Goal: Task Accomplishment & Management: Use online tool/utility

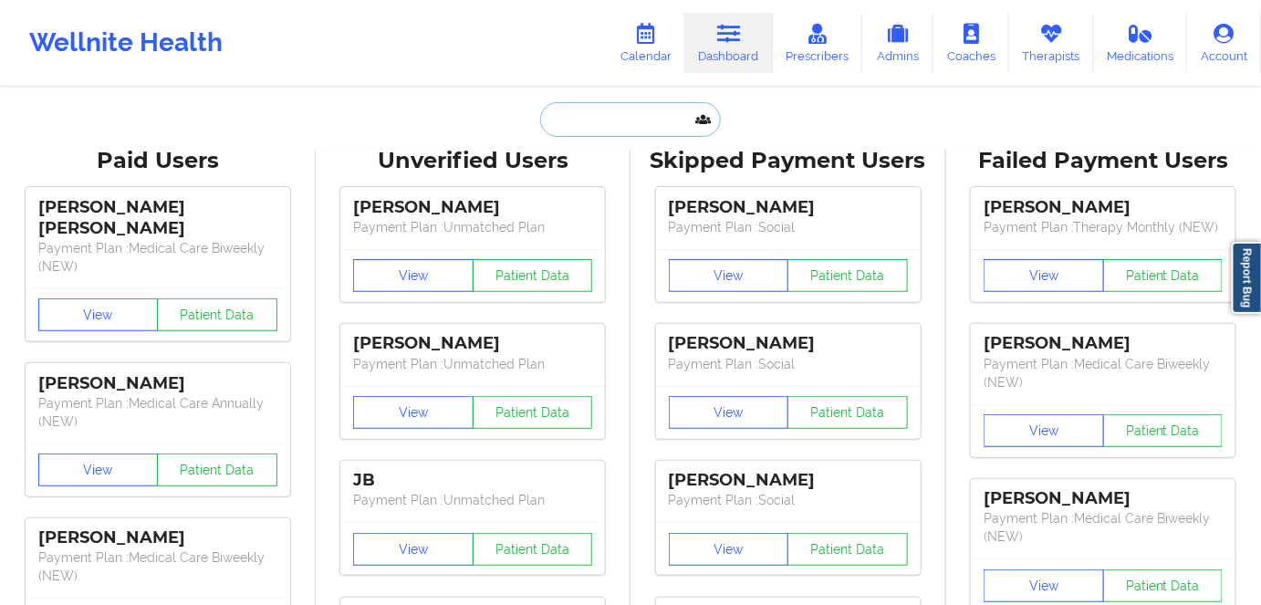
click at [580, 122] on input "text" at bounding box center [630, 119] width 181 height 35
paste input "[PERSON_NAME]"
type input "[PERSON_NAME]"
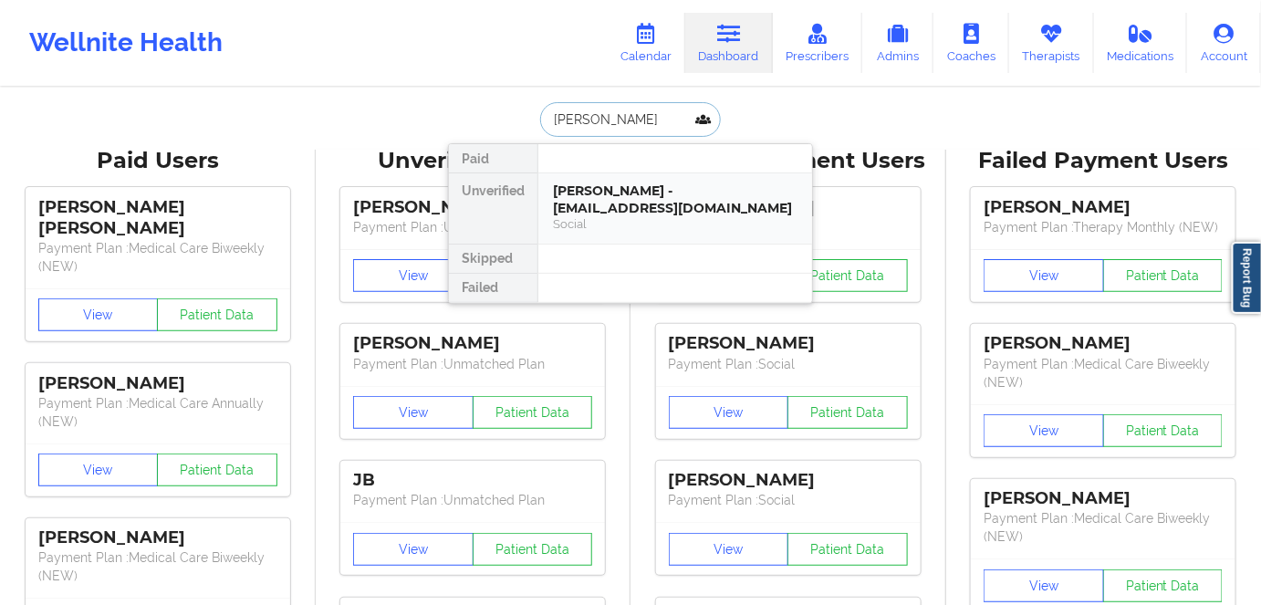
click at [577, 206] on div "[PERSON_NAME] - [EMAIL_ADDRESS][DOMAIN_NAME]" at bounding box center [675, 200] width 245 height 34
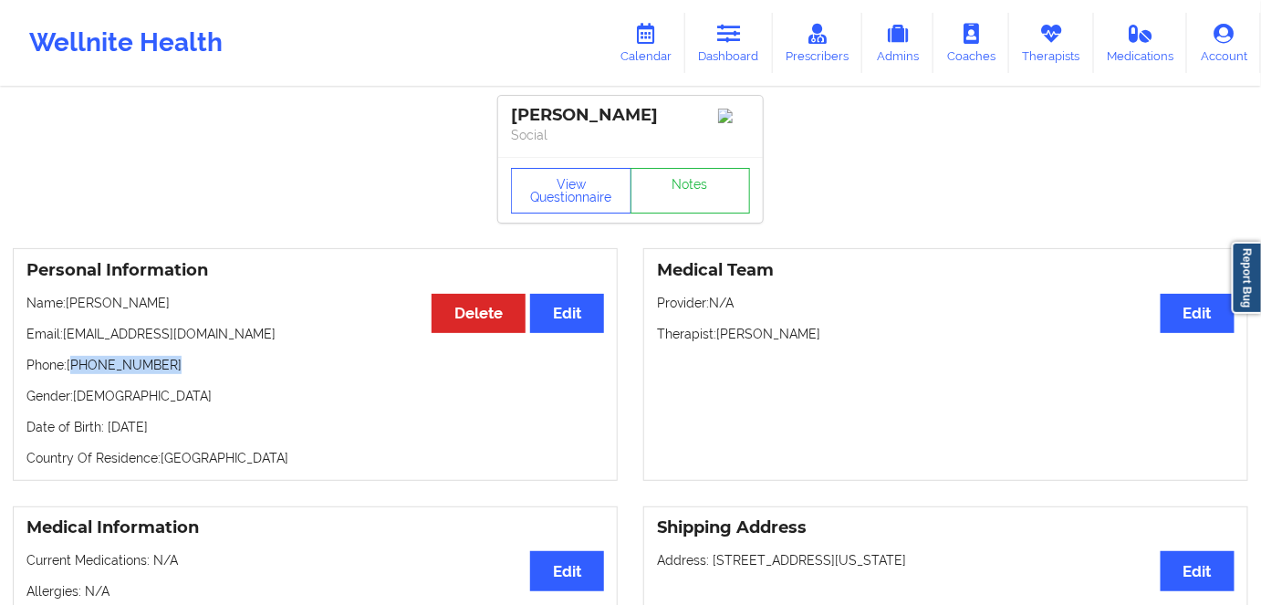
drag, startPoint x: 168, startPoint y: 371, endPoint x: 74, endPoint y: 371, distance: 94.0
click at [74, 371] on p "Phone: [PHONE_NUMBER]" at bounding box center [315, 365] width 578 height 18
copy p "[PHONE_NUMBER]"
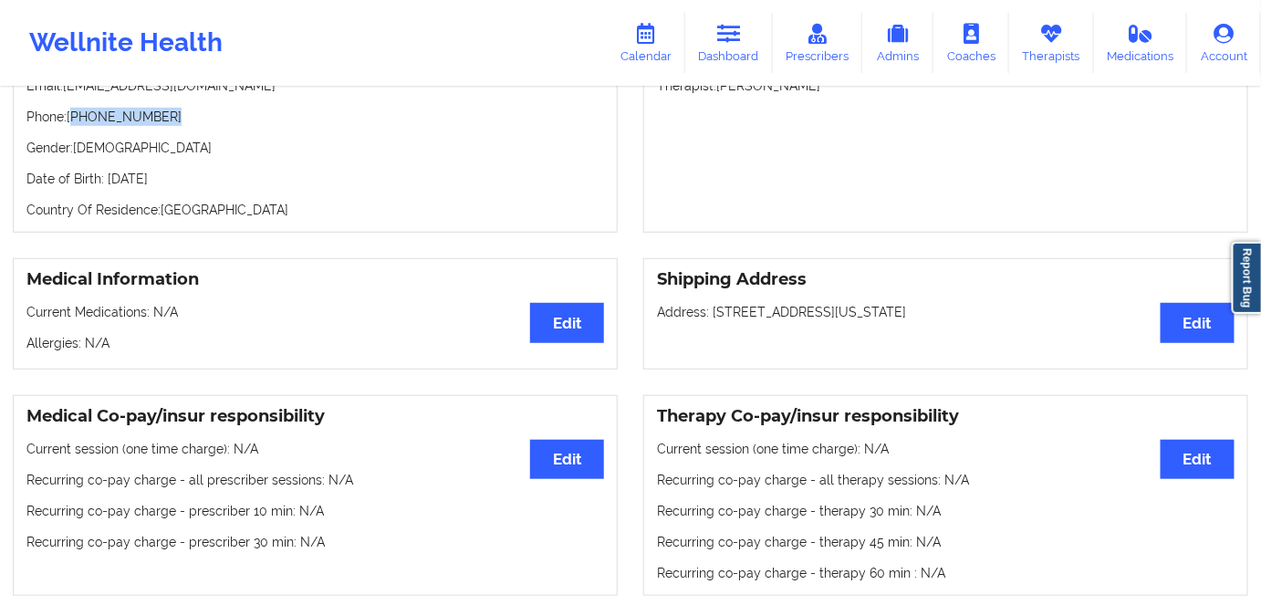
scroll to position [82, 0]
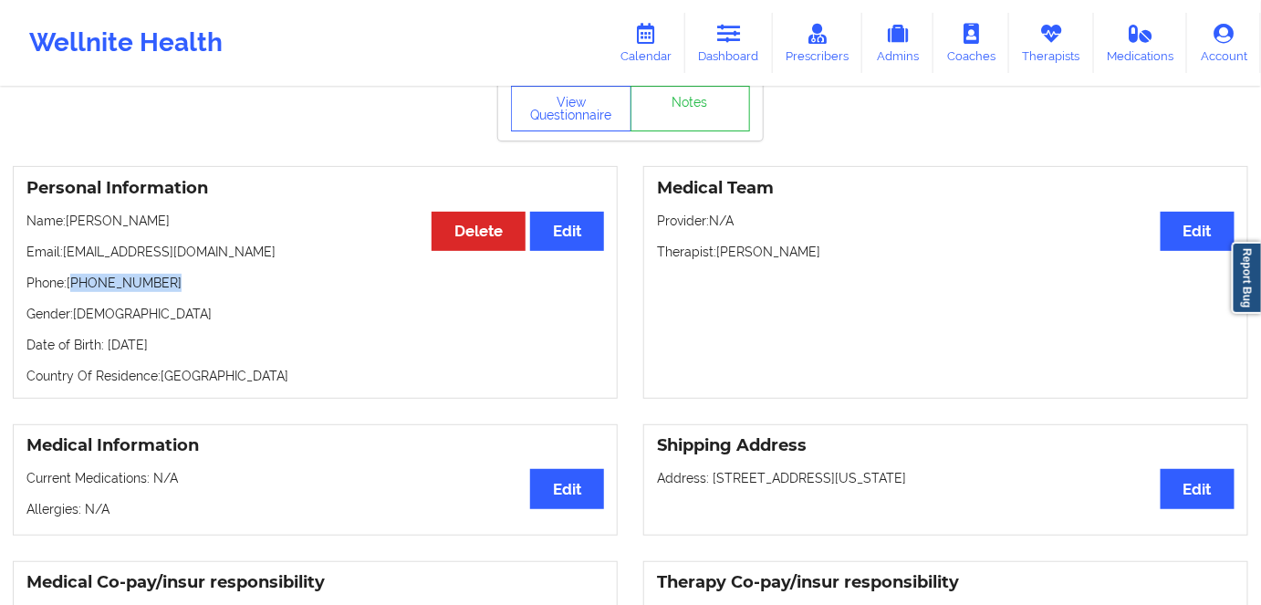
drag, startPoint x: 845, startPoint y: 260, endPoint x: 720, endPoint y: 260, distance: 125.0
click at [720, 260] on p "Therapist: [PERSON_NAME]" at bounding box center [946, 252] width 578 height 18
copy p "[PERSON_NAME]"
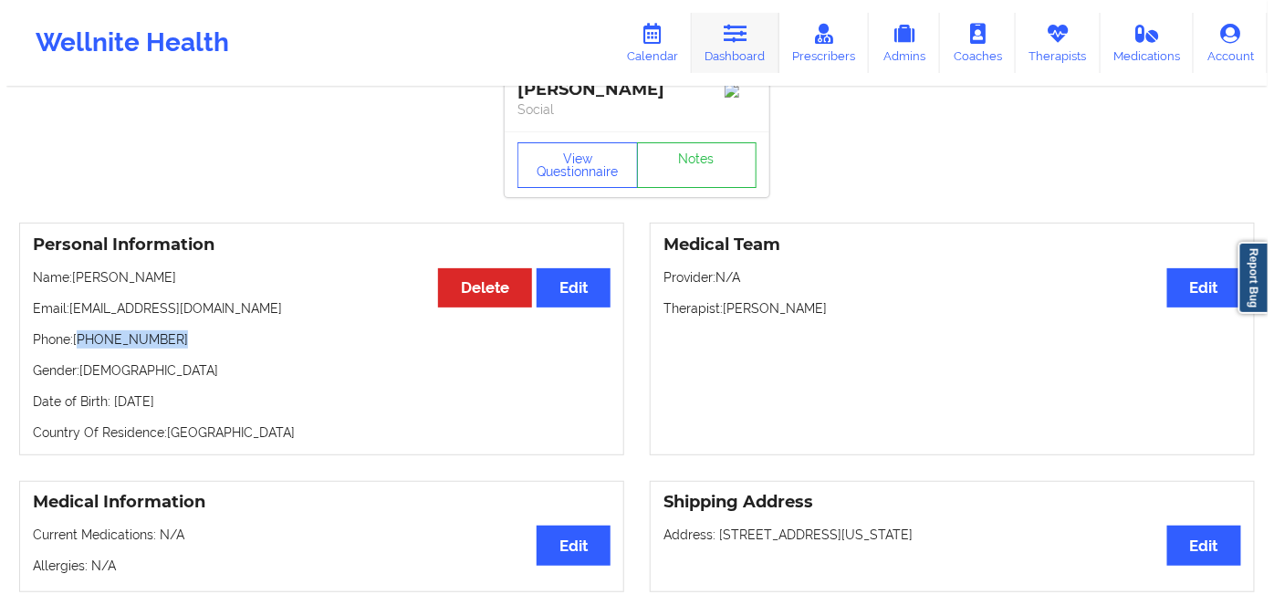
scroll to position [0, 0]
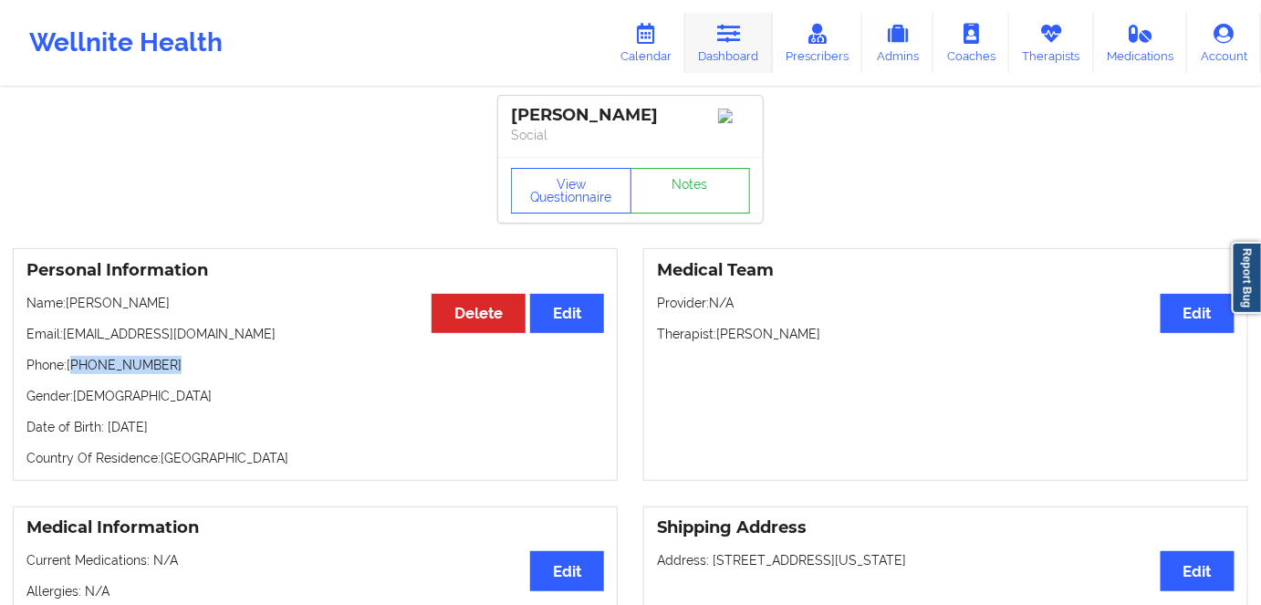
click at [738, 58] on link "Dashboard" at bounding box center [729, 43] width 88 height 60
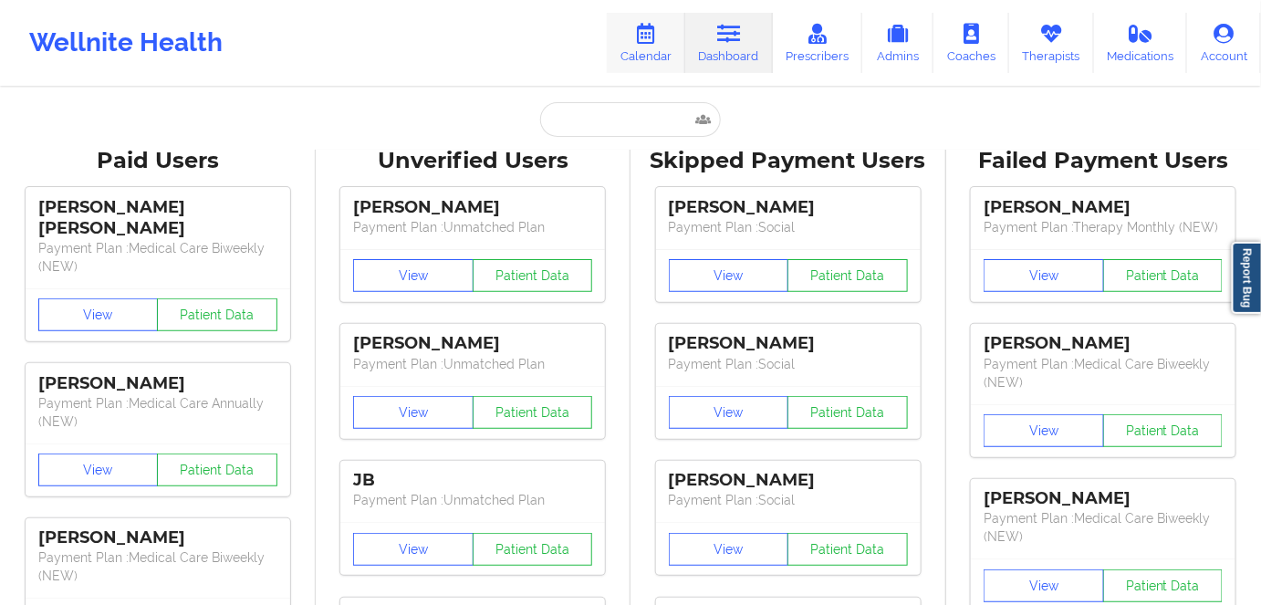
click at [640, 49] on link "Calendar" at bounding box center [646, 43] width 78 height 60
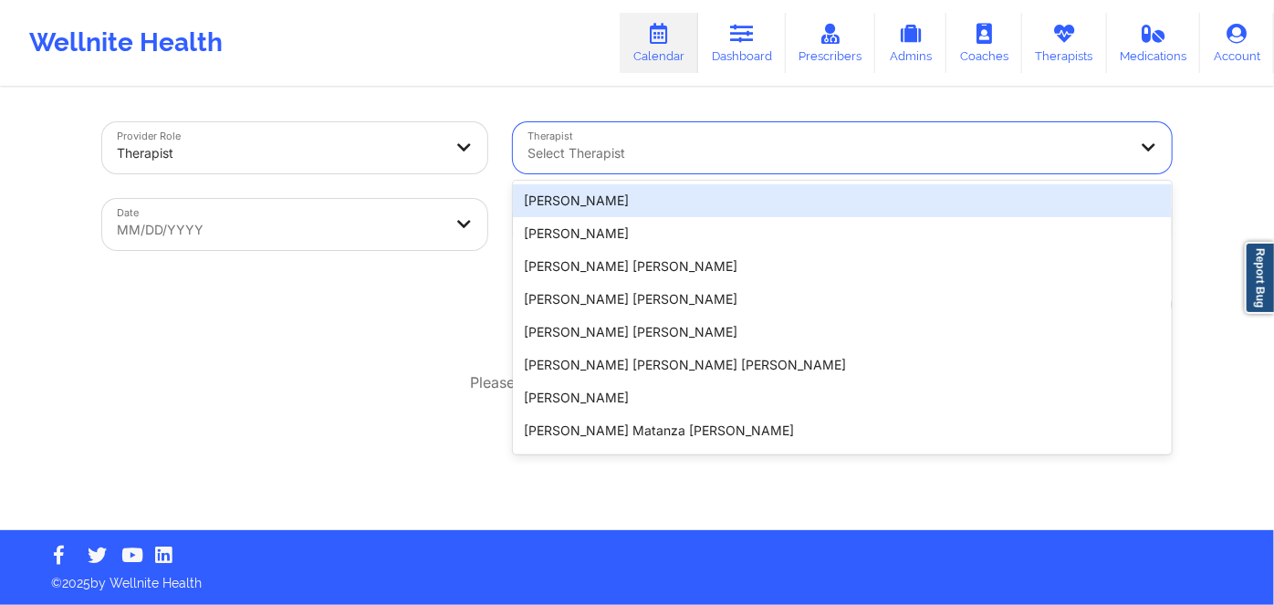
click at [640, 151] on div at bounding box center [827, 153] width 599 height 22
paste input "[PERSON_NAME]"
type input "[PERSON_NAME]"
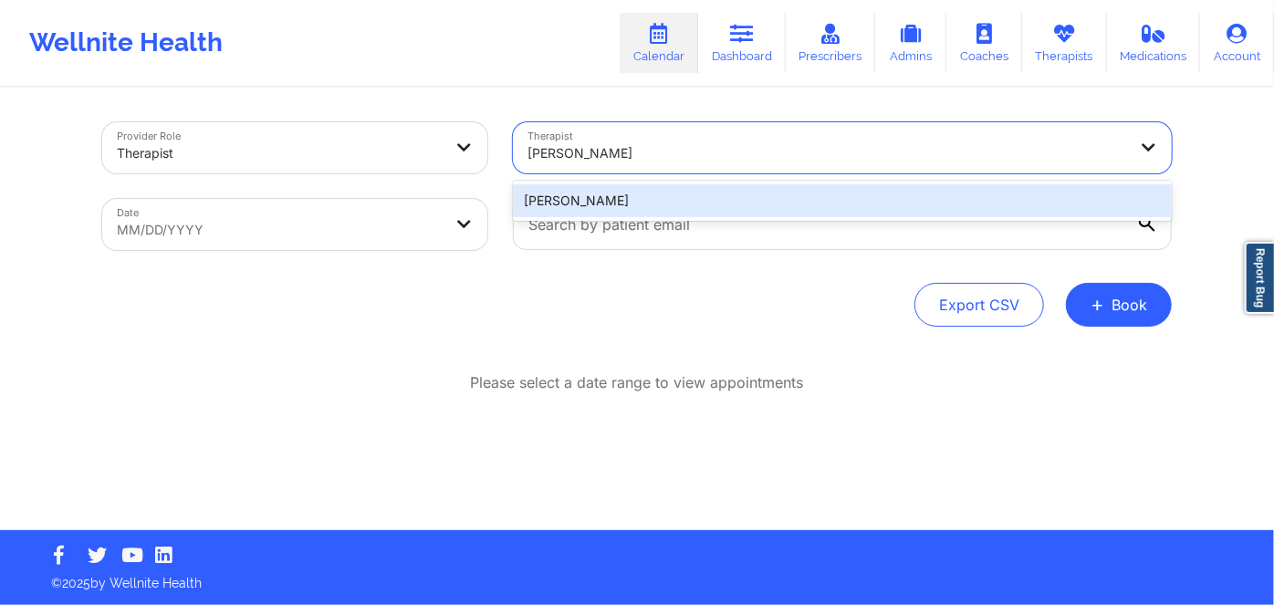
click at [605, 195] on div "[PERSON_NAME]" at bounding box center [842, 200] width 659 height 33
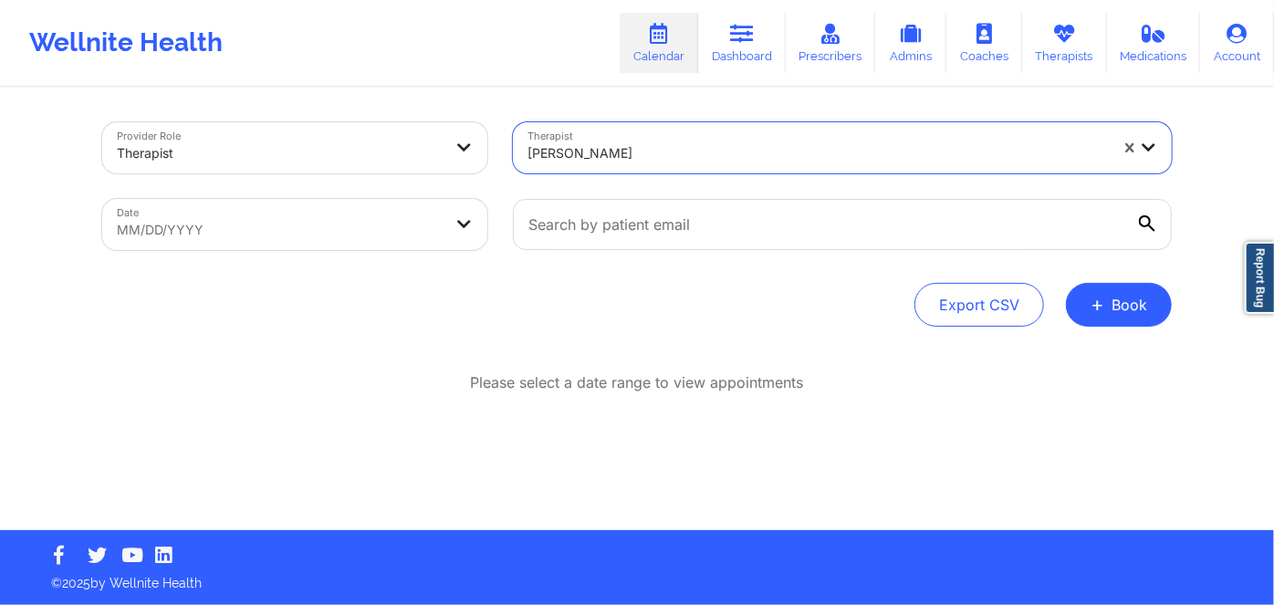
click at [307, 235] on body "Wellnite Health Calendar Dashboard Prescribers Admins Coaches Therapists Medica…" at bounding box center [637, 302] width 1274 height 605
select select "2025-8"
select select "2025-9"
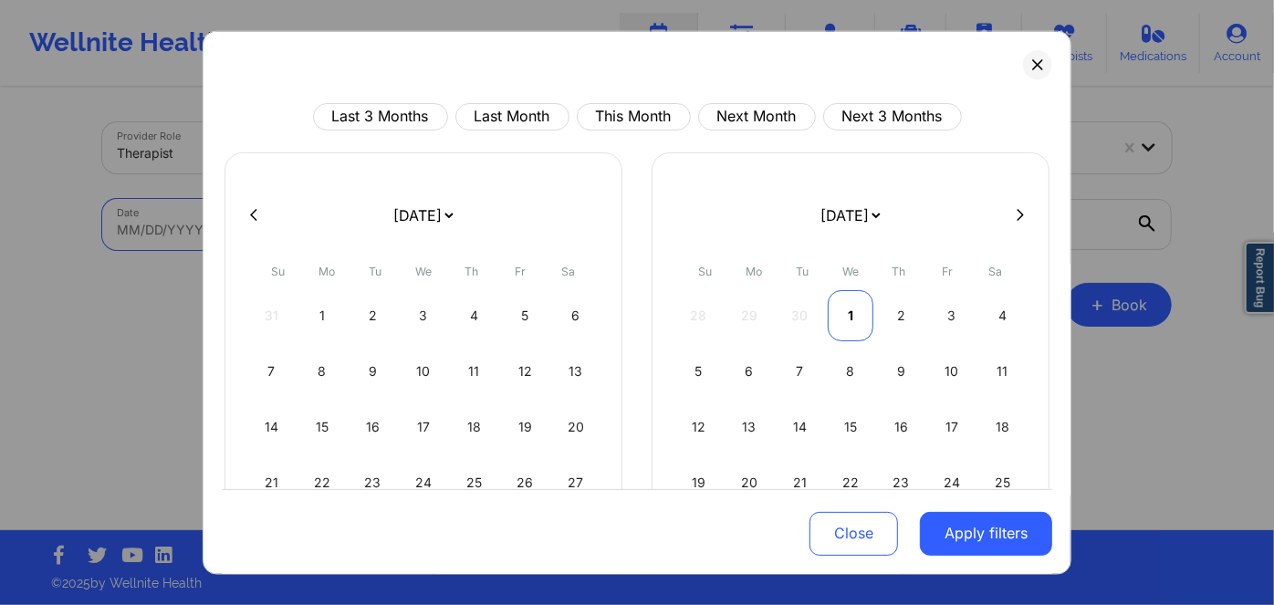
click at [840, 312] on div "1" at bounding box center [851, 314] width 47 height 51
select select "2025-9"
select select "2025-10"
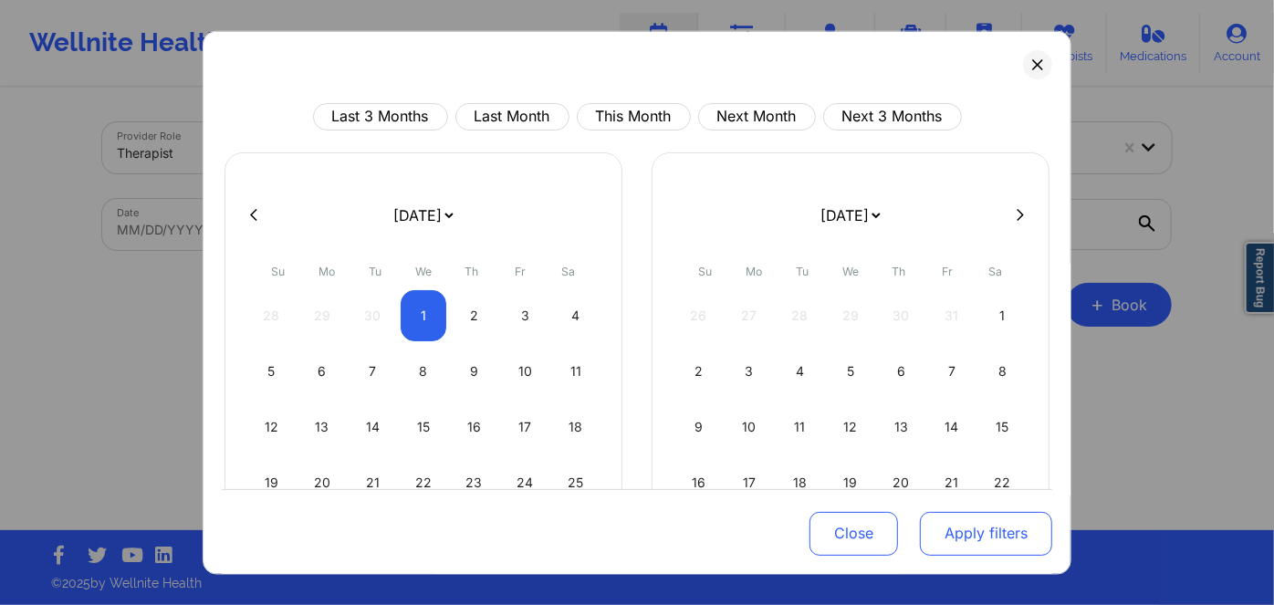
select select "2025-9"
select select "2025-10"
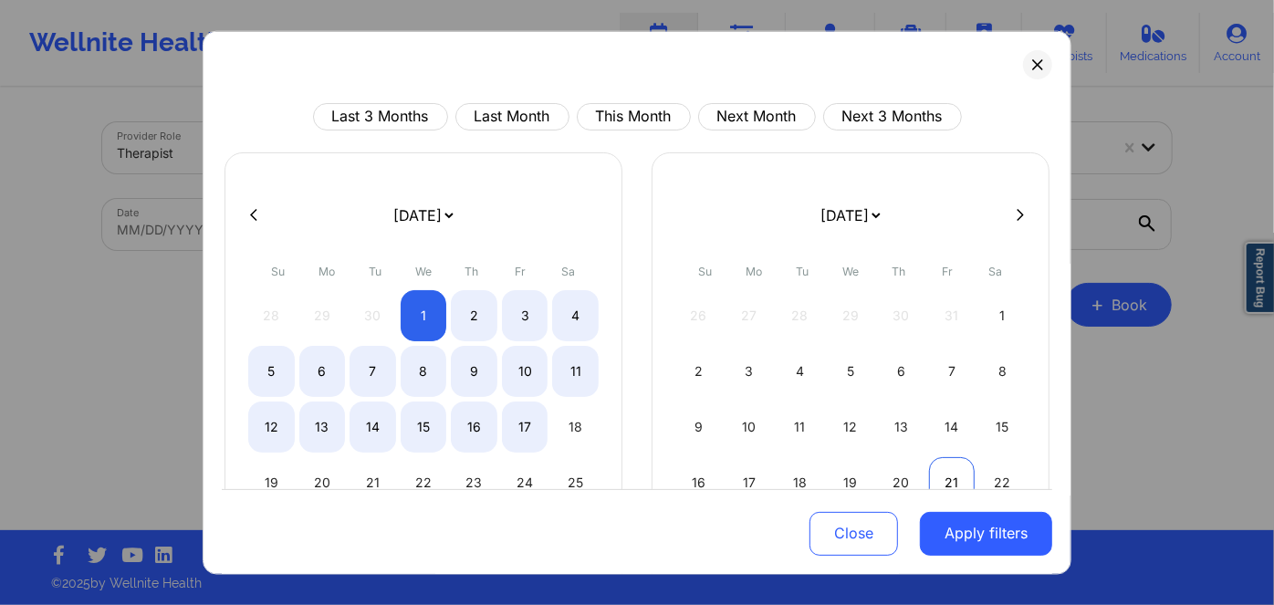
select select "2025-9"
select select "2025-10"
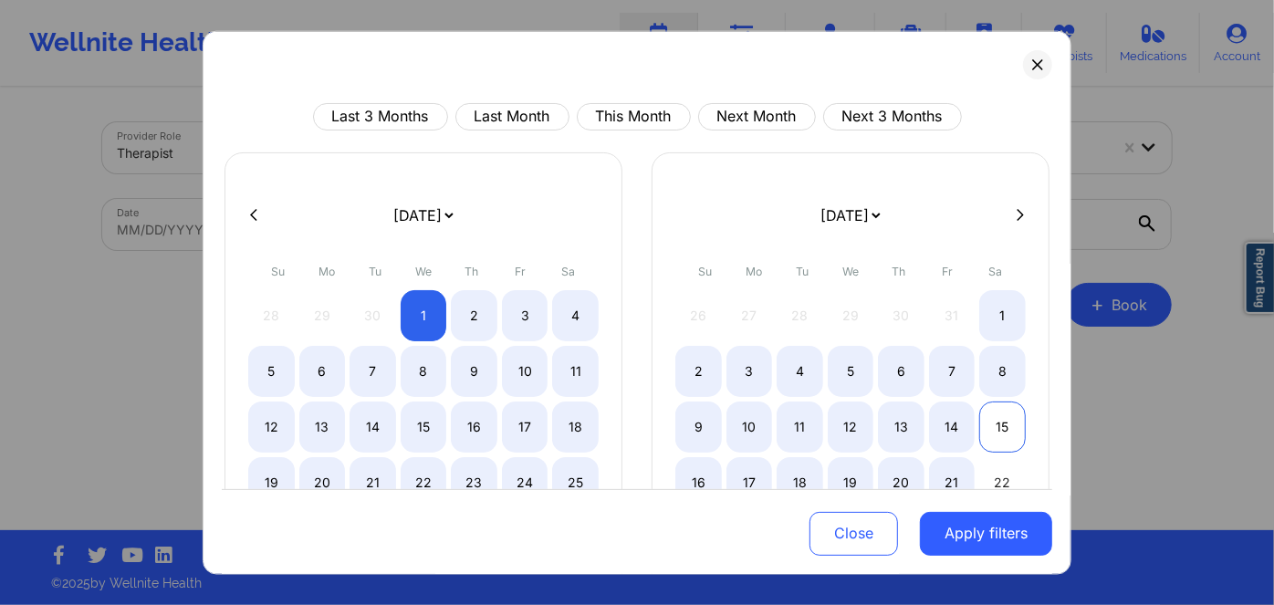
select select "2025-9"
select select "2025-10"
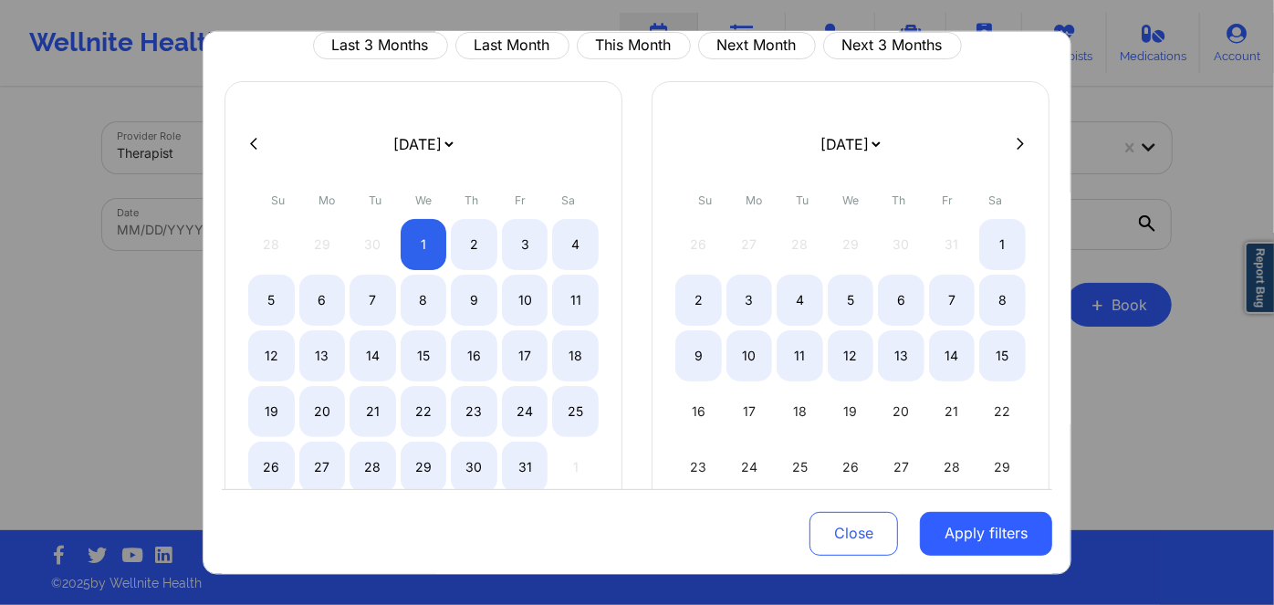
select select "2025-9"
select select "2025-10"
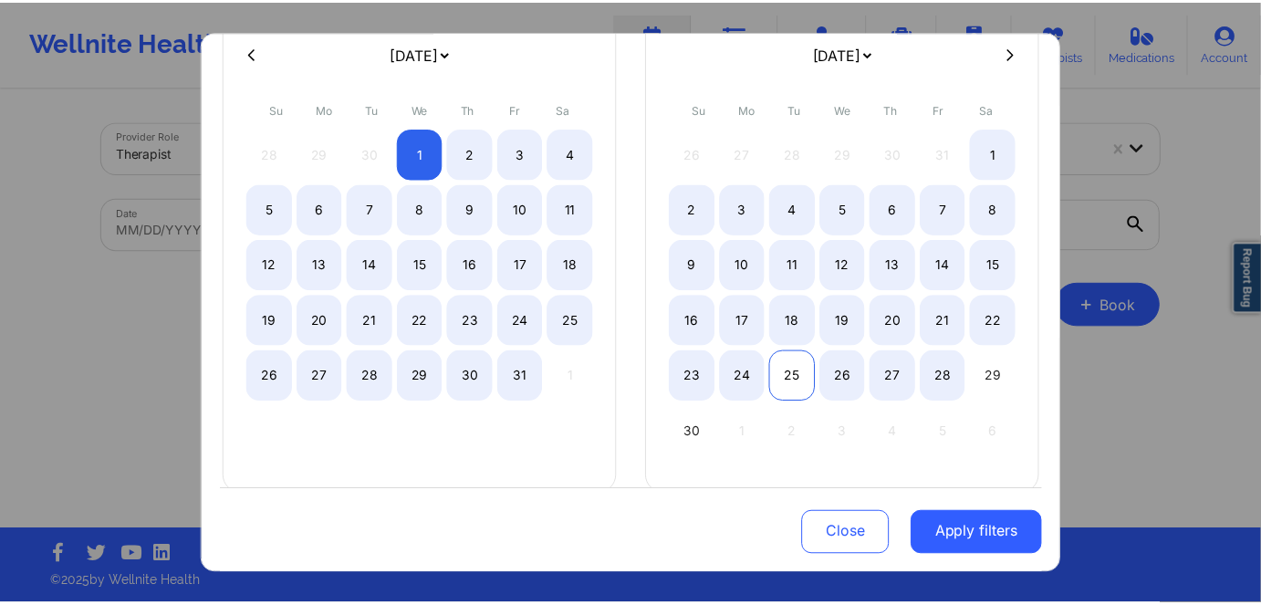
scroll to position [165, 0]
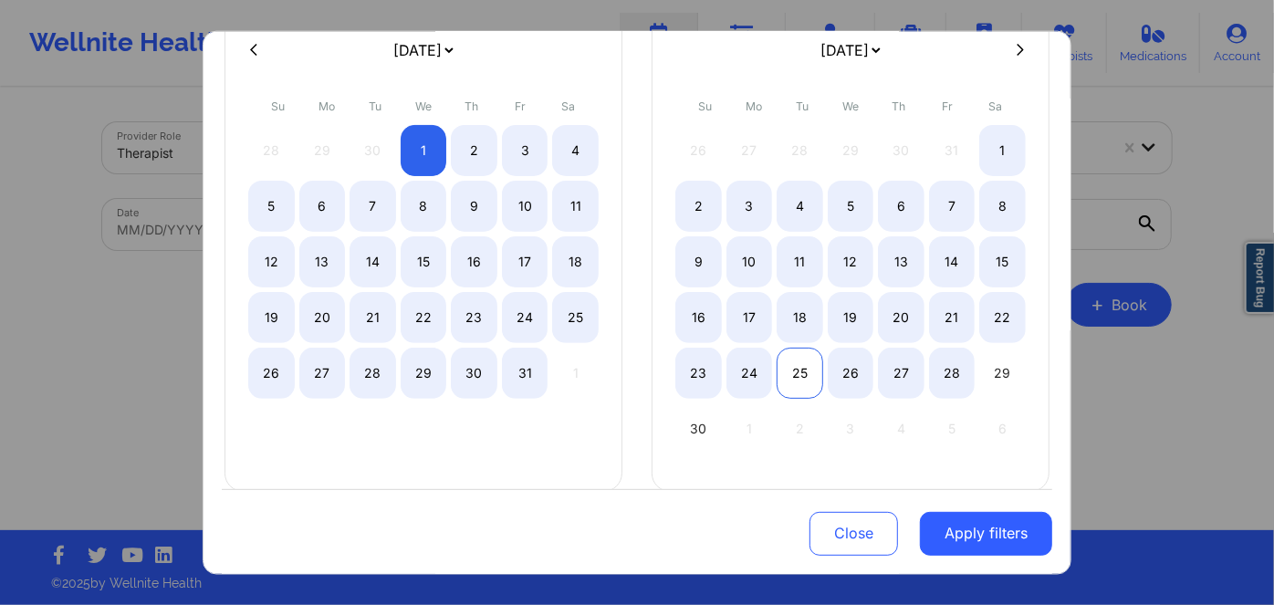
select select "2025-9"
select select "2025-10"
select select "2025-9"
select select "2025-10"
select select "2025-9"
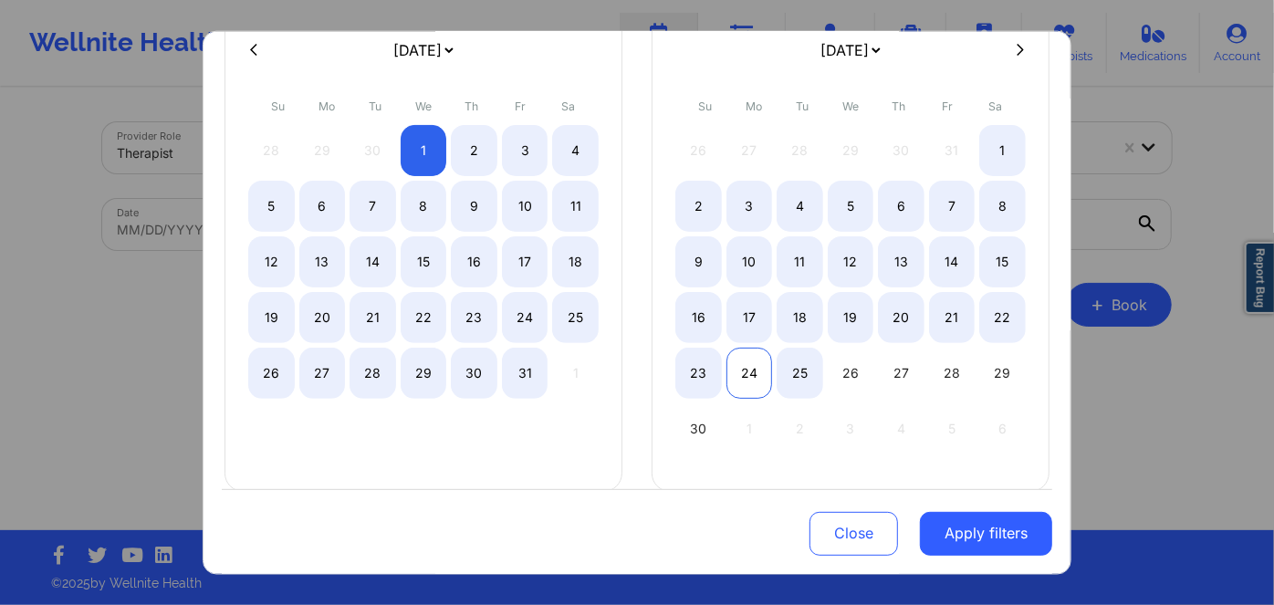
select select "2025-10"
select select "2025-9"
select select "2025-10"
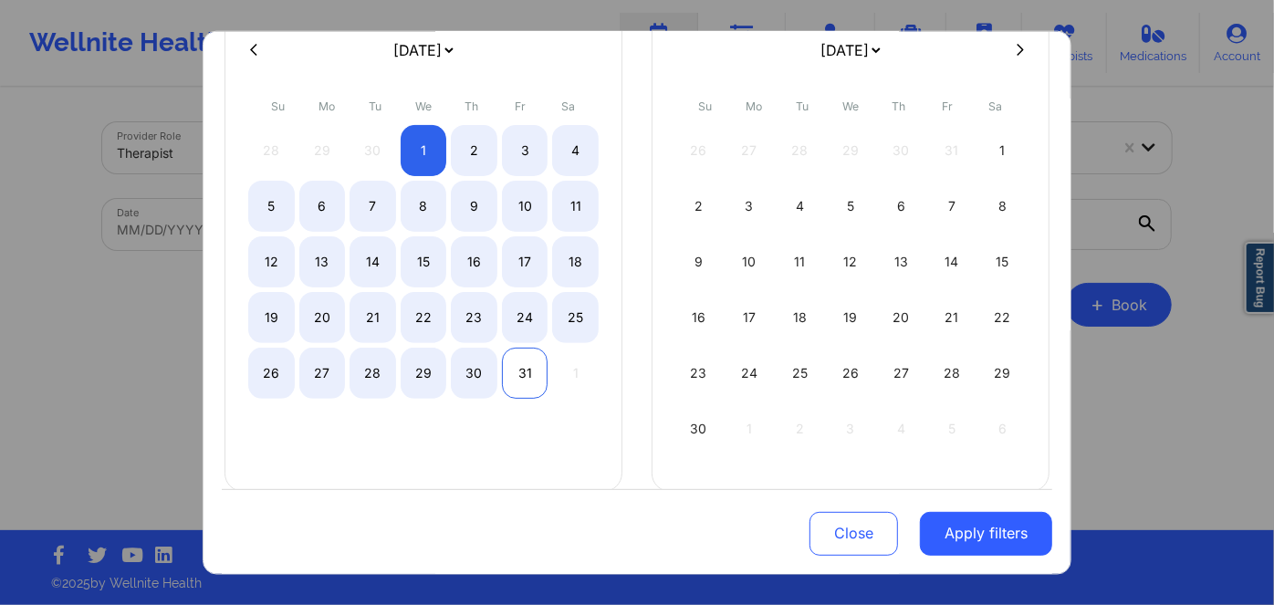
click at [528, 373] on div "31" at bounding box center [525, 372] width 47 height 51
select select "2025-9"
select select "2025-10"
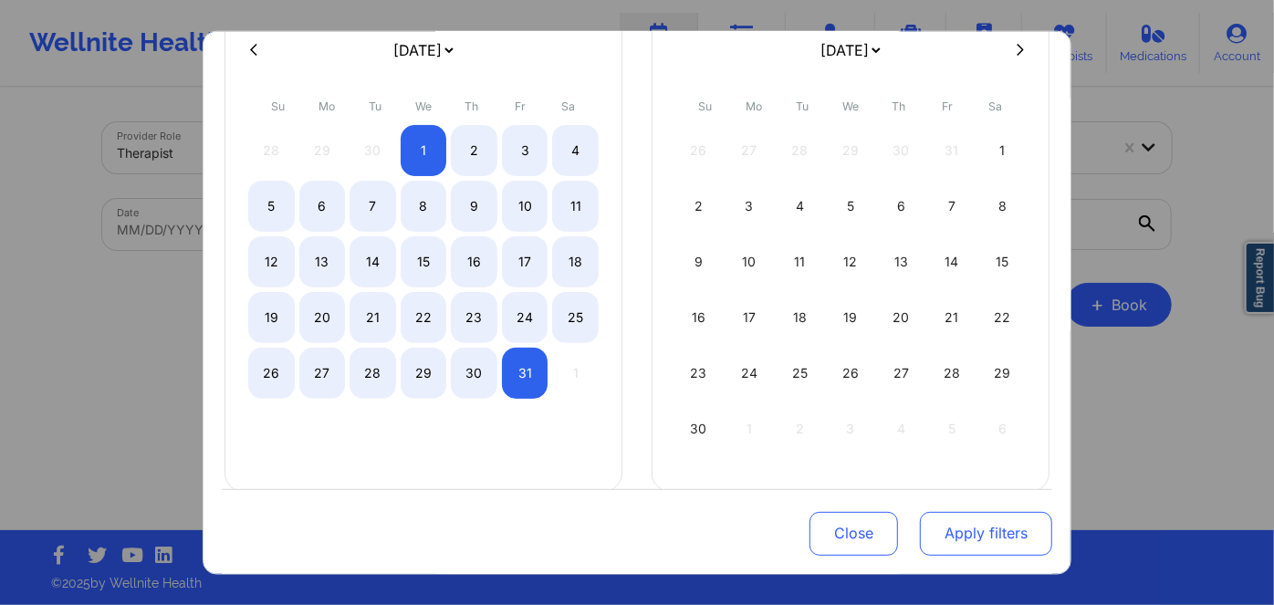
click at [977, 536] on button "Apply filters" at bounding box center [986, 534] width 132 height 44
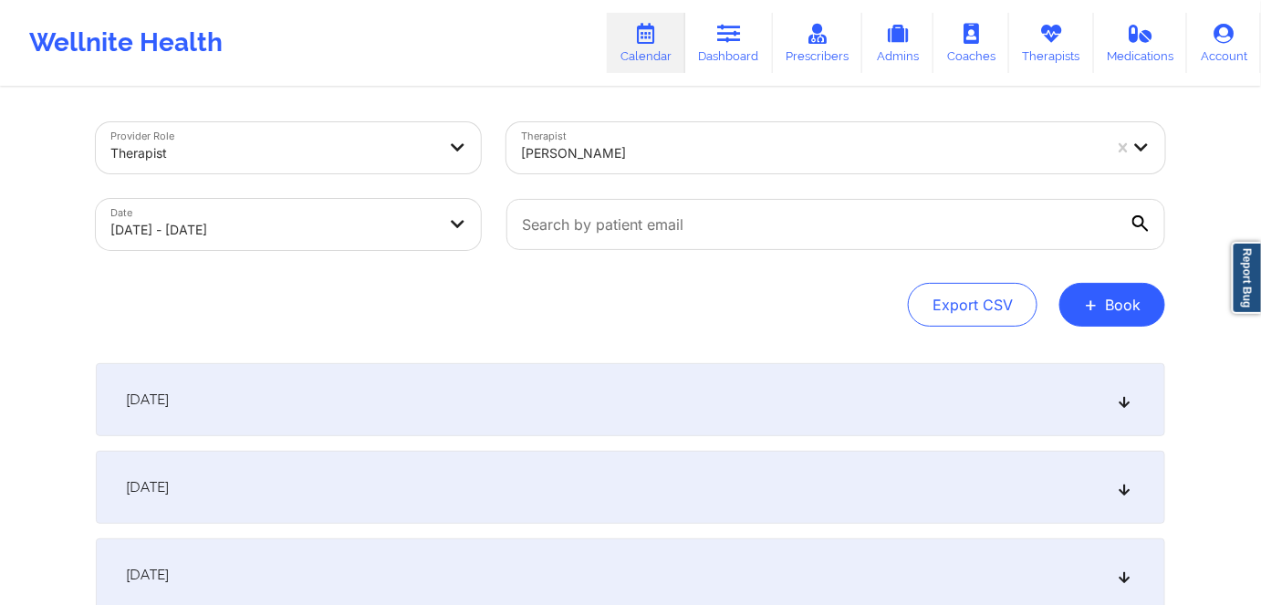
click at [231, 409] on div "[DATE]" at bounding box center [631, 399] width 1070 height 73
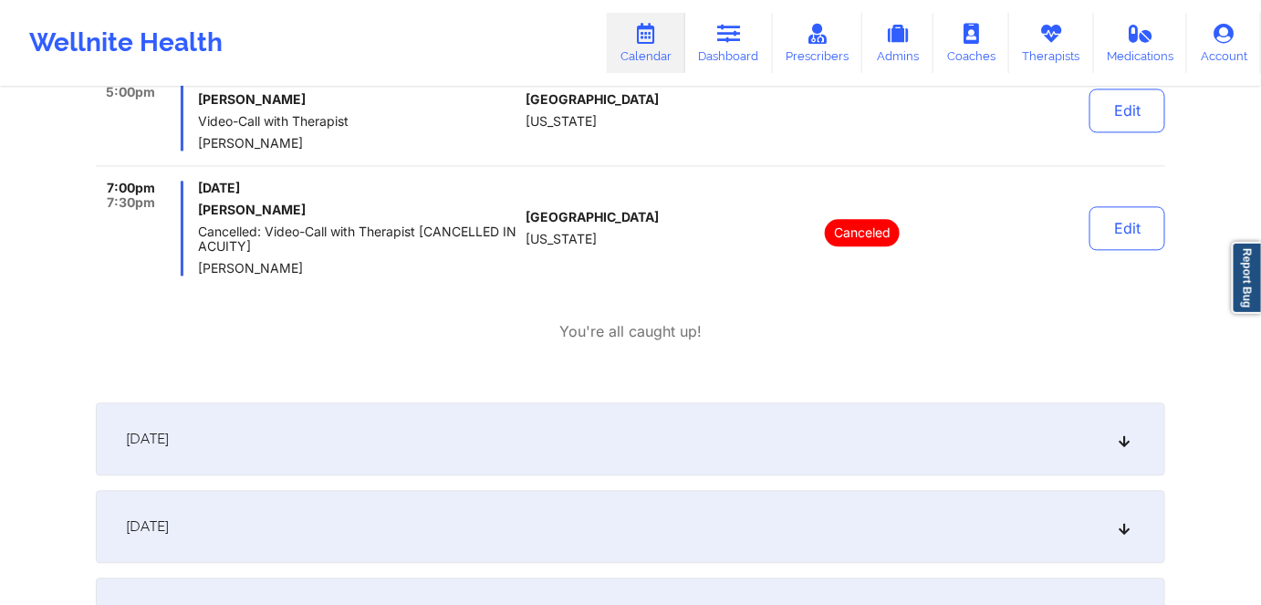
scroll to position [1244, 0]
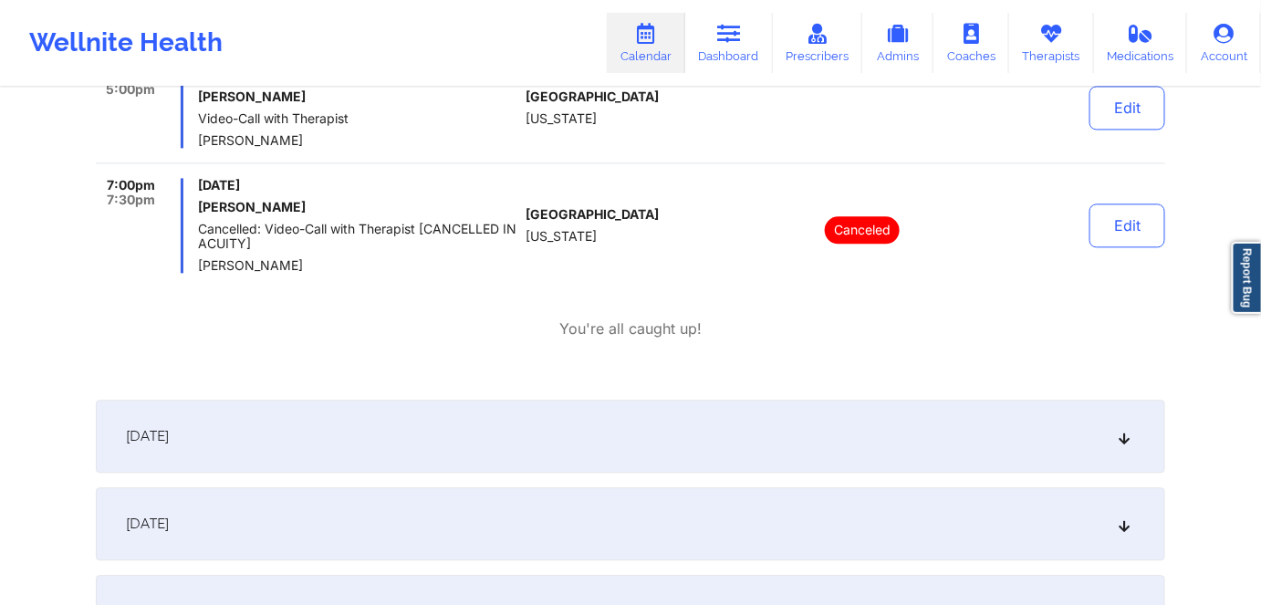
click at [225, 441] on div "[DATE]" at bounding box center [631, 436] width 1070 height 73
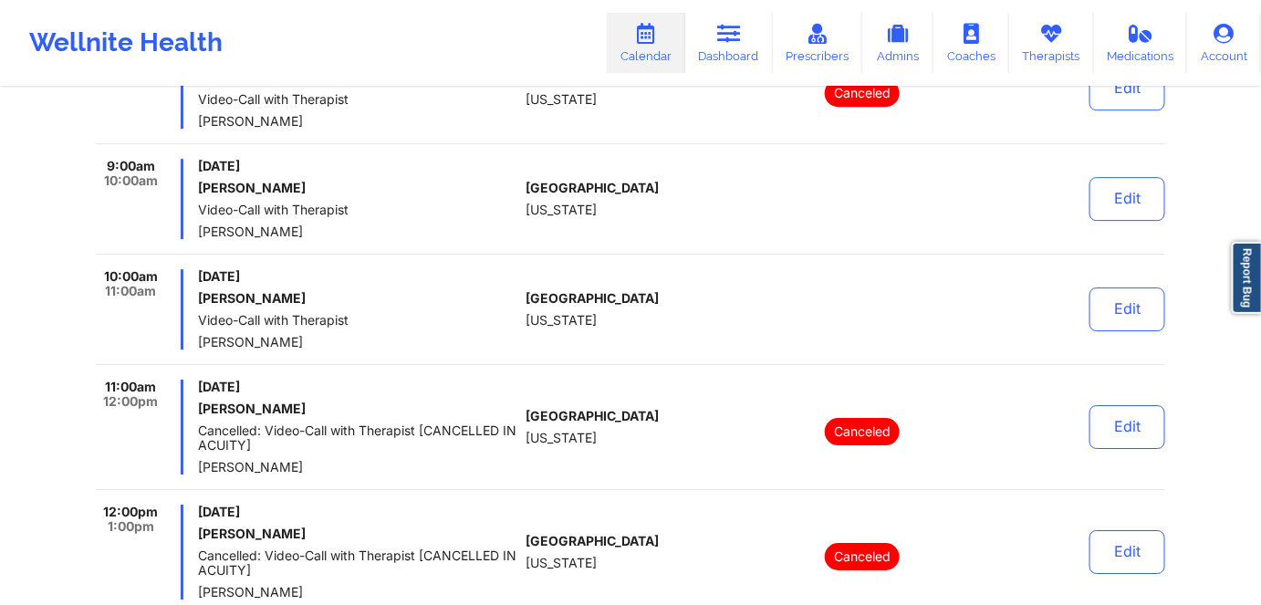
scroll to position [1825, 0]
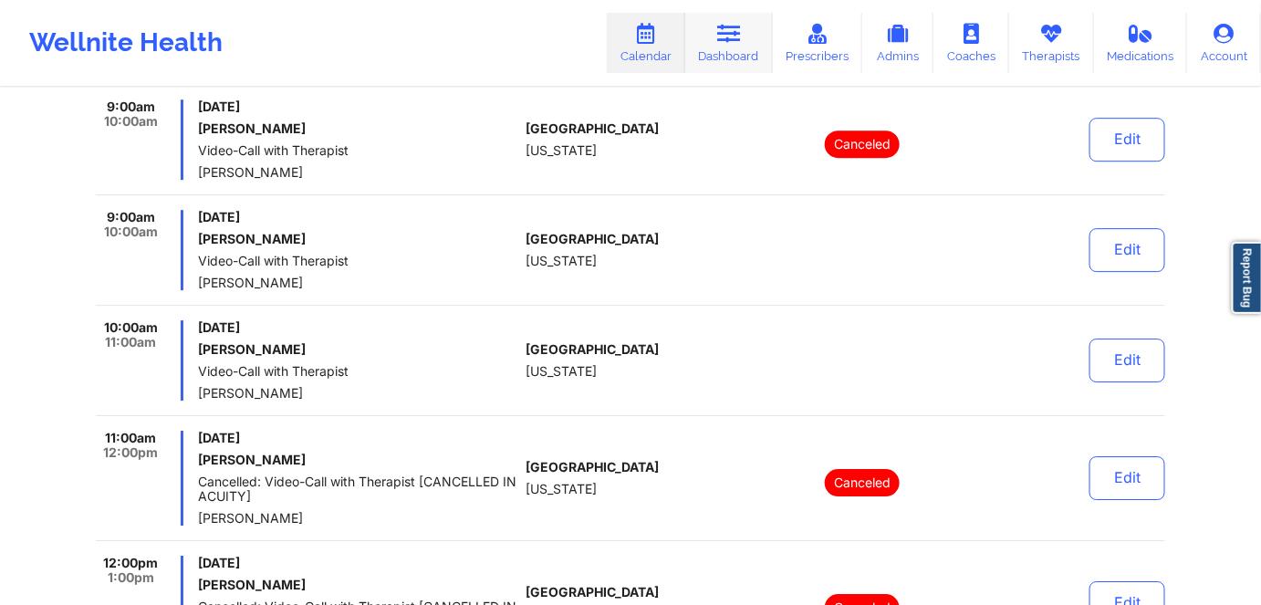
click at [732, 49] on link "Dashboard" at bounding box center [729, 43] width 88 height 60
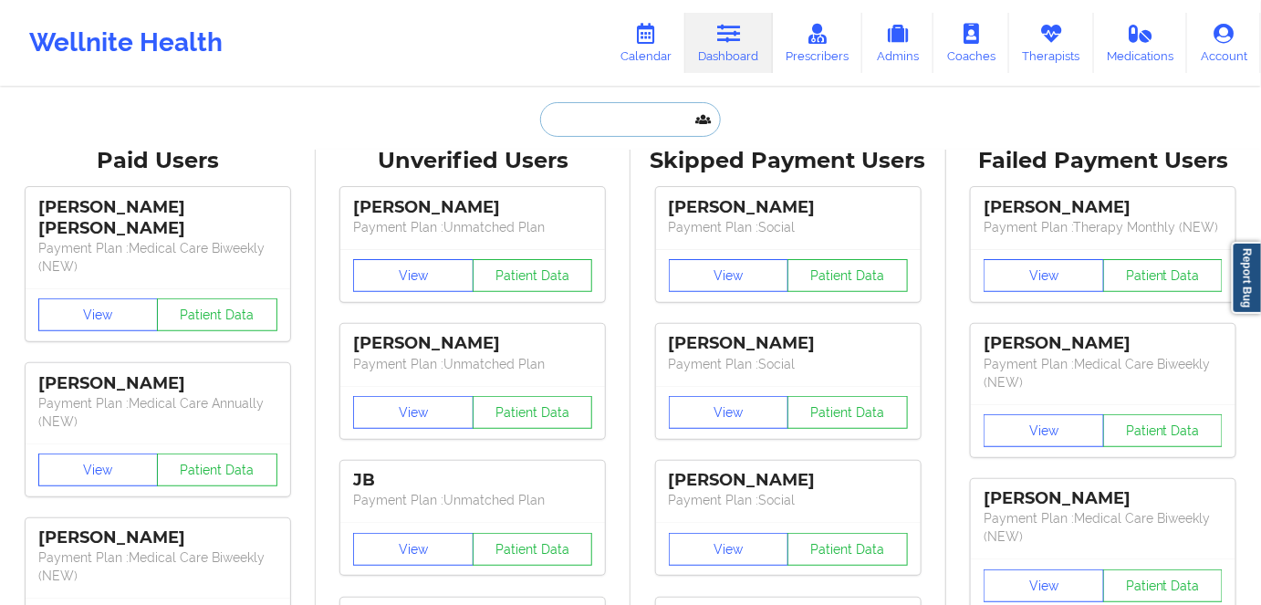
click at [596, 124] on input "text" at bounding box center [630, 119] width 181 height 35
paste input "MILENA PALECHOR"
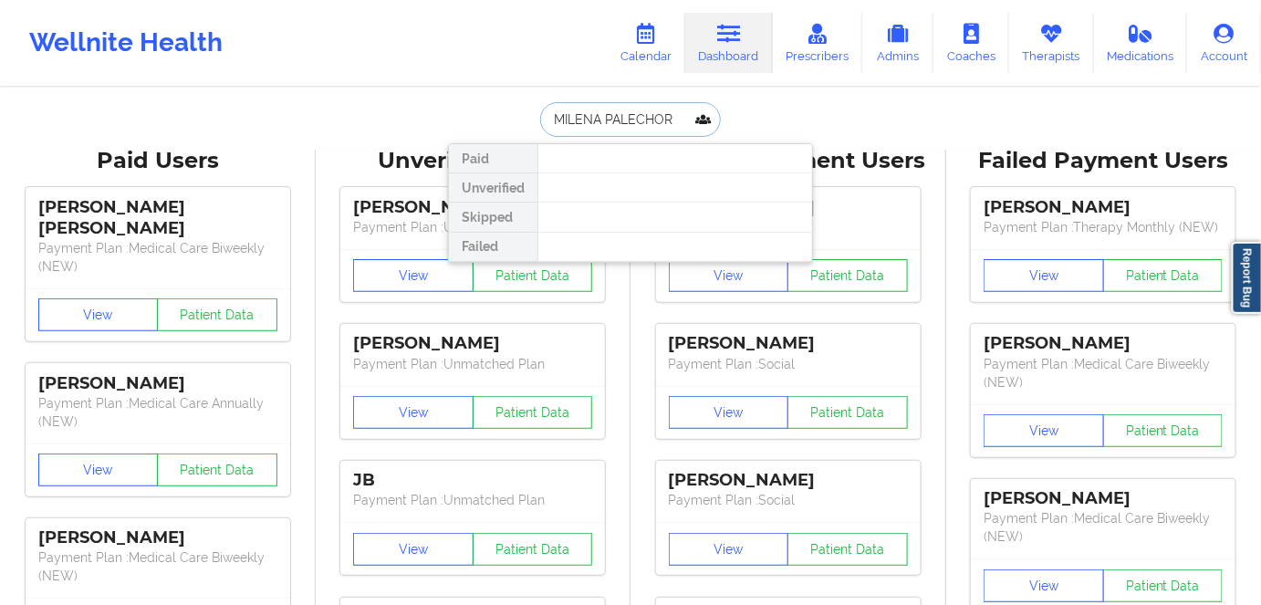
click at [602, 117] on input "MILENA PALECHOR" at bounding box center [630, 119] width 181 height 35
drag, startPoint x: 599, startPoint y: 117, endPoint x: 450, endPoint y: 102, distance: 149.5
click at [448, 109] on div "MILENA PALECHOR Paid Unverified Skipped Failed" at bounding box center [630, 119] width 365 height 35
click at [641, 117] on input "PALECHOR" at bounding box center [630, 119] width 181 height 35
type input "PALECHOR"
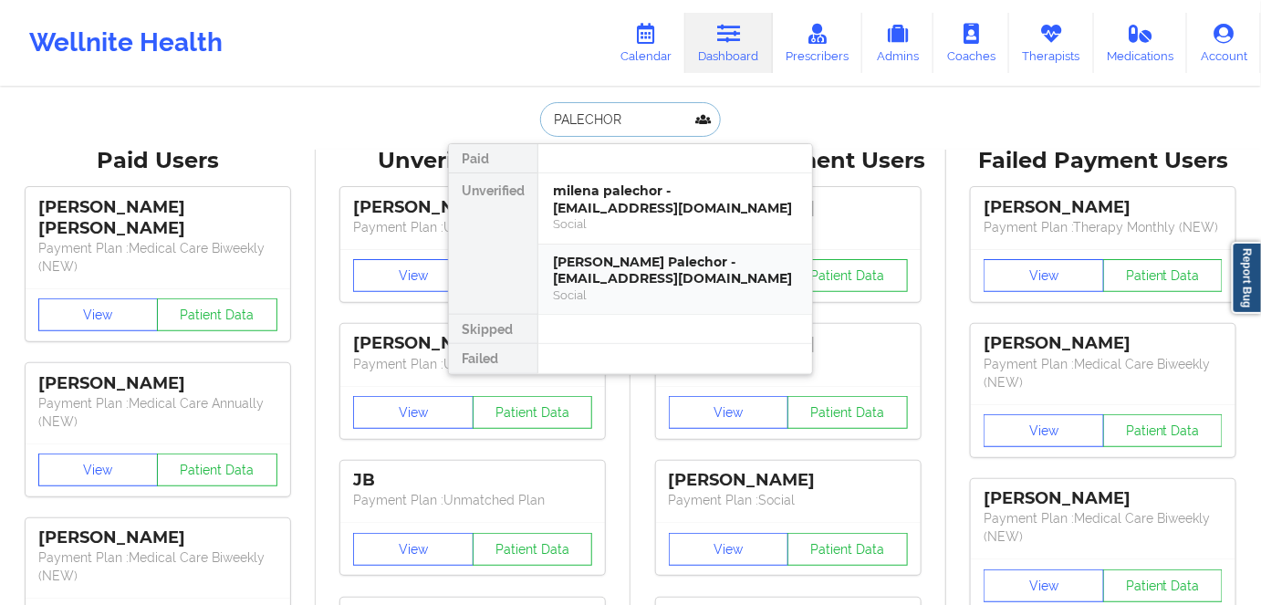
click at [610, 273] on div "[PERSON_NAME] Palechor - [EMAIL_ADDRESS][DOMAIN_NAME]" at bounding box center [675, 271] width 245 height 34
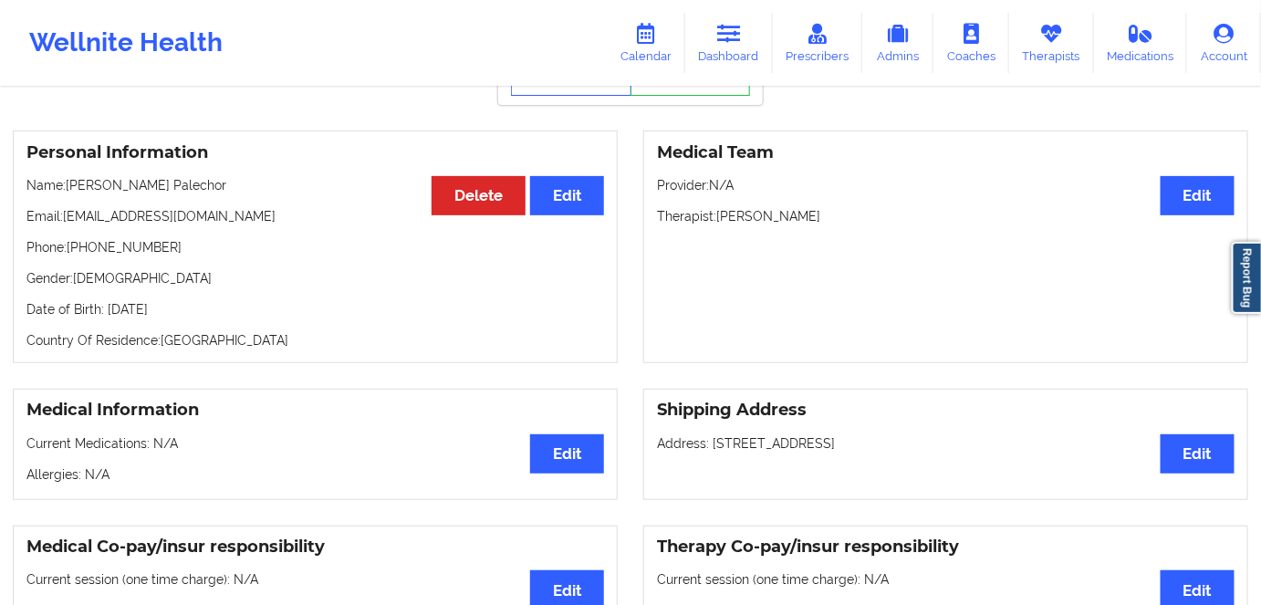
scroll to position [165, 0]
